Goal: Task Accomplishment & Management: Use online tool/utility

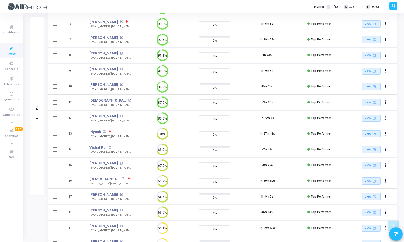
click at [15, 51] on icon at bounding box center [11, 48] width 11 height 7
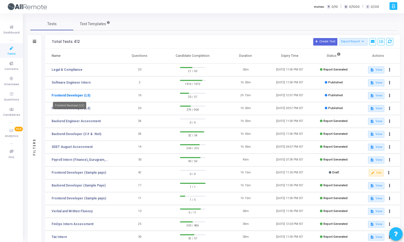
click at [79, 95] on link "Frontend Developer (L5)" at bounding box center [71, 95] width 39 height 5
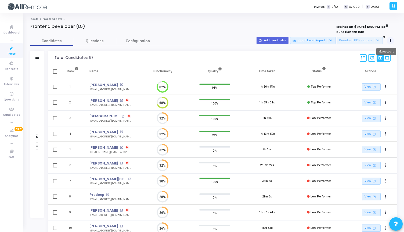
click at [392, 40] on button at bounding box center [390, 41] width 8 height 8
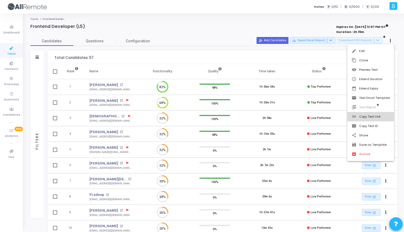
click at [367, 118] on button "link Copy Test Link" at bounding box center [370, 116] width 47 height 9
